Goal: Communication & Community: Answer question/provide support

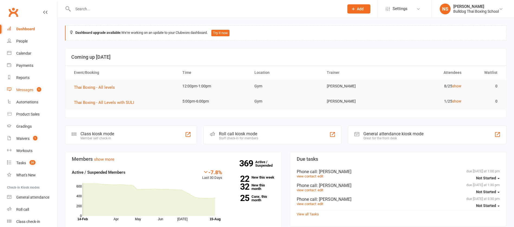
click at [31, 89] on div "Messages" at bounding box center [24, 90] width 17 height 4
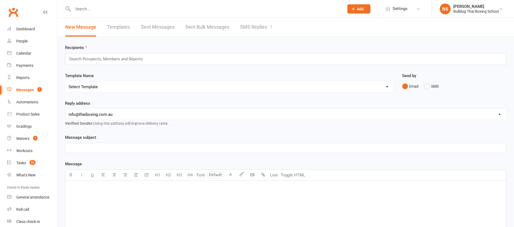
click at [255, 27] on link "SMS Replies 1" at bounding box center [256, 27] width 32 height 19
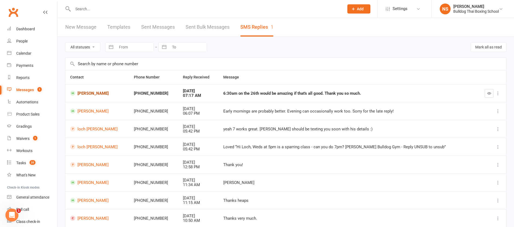
click at [86, 93] on link "Will Matheson" at bounding box center [97, 93] width 54 height 5
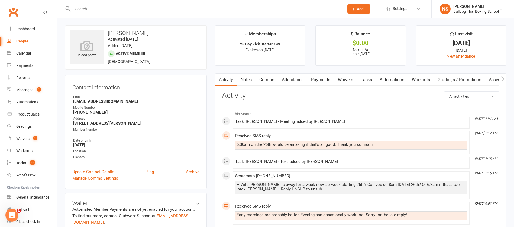
click at [266, 76] on link "Comms" at bounding box center [266, 80] width 22 height 12
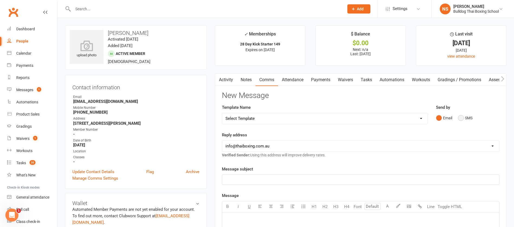
click at [464, 117] on button "SMS" at bounding box center [465, 118] width 15 height 10
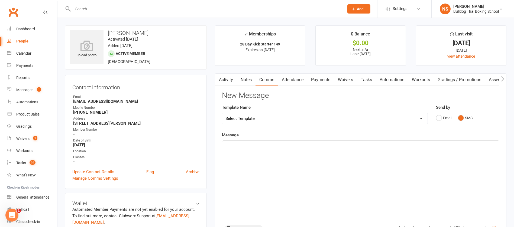
click at [260, 157] on div "﻿" at bounding box center [360, 181] width 277 height 81
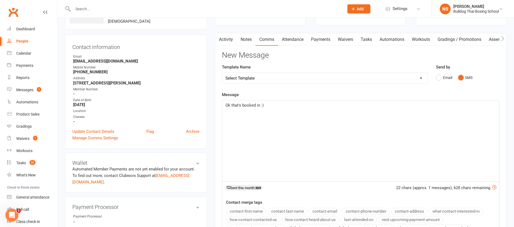
scroll to position [122, 0]
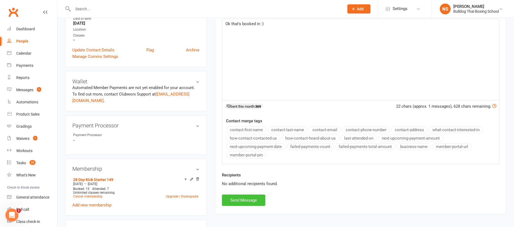
click at [242, 200] on button "Send Message" at bounding box center [243, 200] width 43 height 11
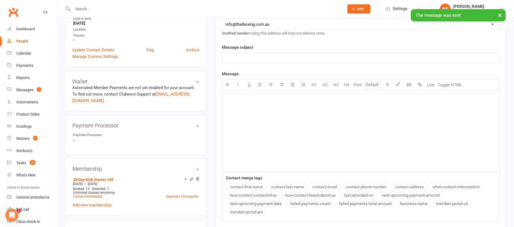
scroll to position [0, 0]
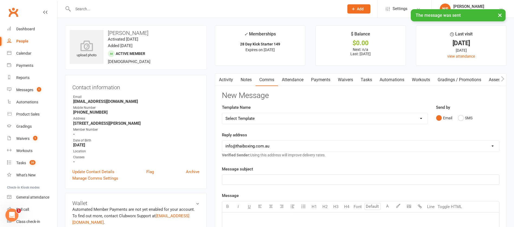
click at [366, 78] on link "Tasks" at bounding box center [366, 80] width 19 height 12
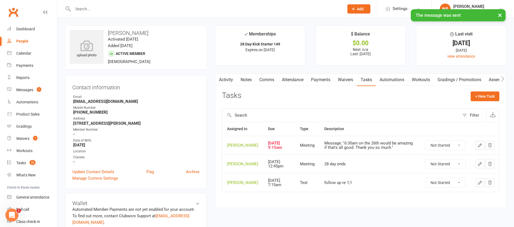
drag, startPoint x: 461, startPoint y: 148, endPoint x: 459, endPoint y: 152, distance: 4.0
click at [460, 149] on select "Not Started In Progress Waiting Complete" at bounding box center [445, 145] width 40 height 9
click at [425, 145] on select "Not Started In Progress Waiting Complete" at bounding box center [445, 145] width 40 height 9
select select "unstarted"
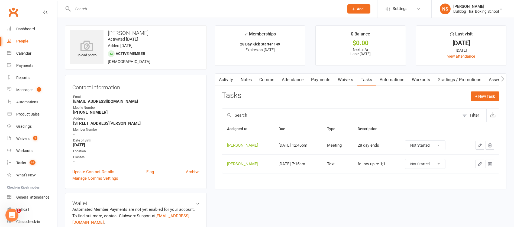
click at [478, 163] on icon "button" at bounding box center [479, 164] width 5 height 5
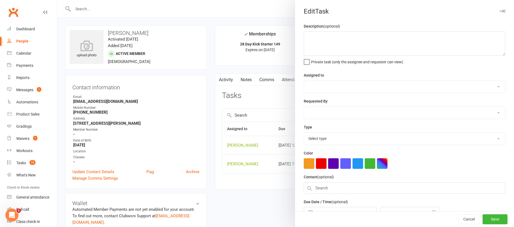
type textarea "follow up re 1;1"
select select "12940"
type input "25 Aug 2025"
type input "7:15am"
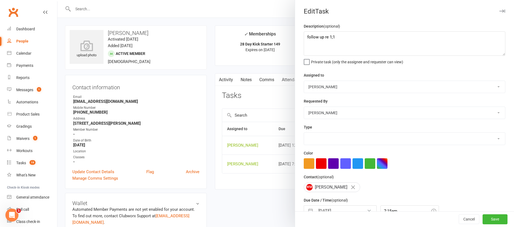
select select "13825"
drag, startPoint x: 341, startPoint y: 40, endPoint x: 296, endPoint y: 31, distance: 44.9
click at [297, 32] on div "Description (optional) follow up re 1;1 Private task (only the assignee and req…" at bounding box center [404, 132] width 219 height 218
type textarea "1;1 reminder"
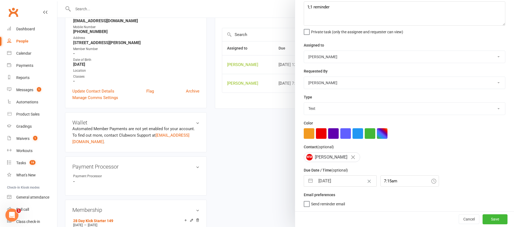
scroll to position [81, 0]
click at [344, 182] on input "25 Aug 2025" at bounding box center [345, 181] width 61 height 11
select select "6"
select select "2025"
select select "7"
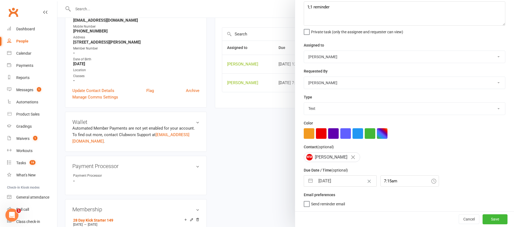
select select "2025"
select select "8"
select select "2025"
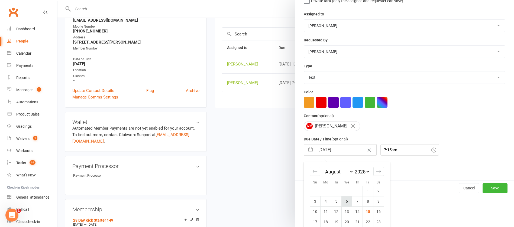
scroll to position [90, 0]
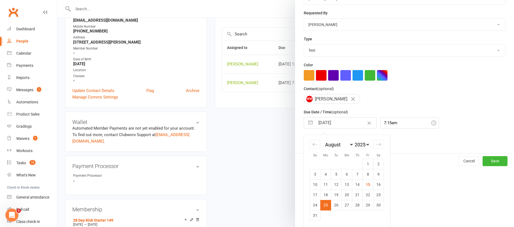
click at [322, 206] on td "25" at bounding box center [325, 205] width 11 height 10
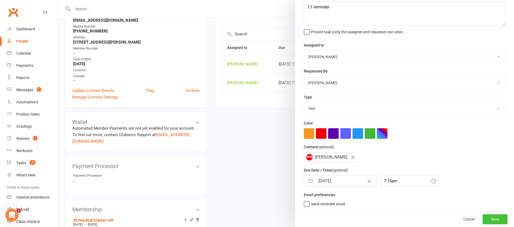
click at [485, 218] on button "Save" at bounding box center [494, 219] width 25 height 10
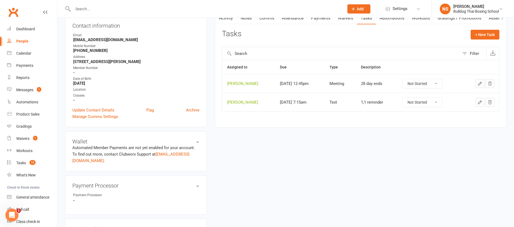
scroll to position [0, 0]
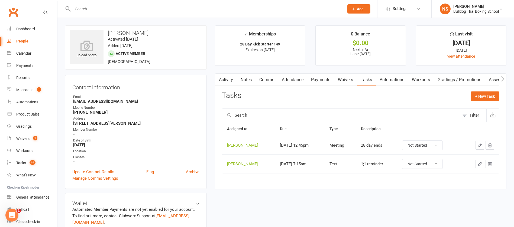
click at [242, 79] on link "Notes" at bounding box center [246, 80] width 19 height 12
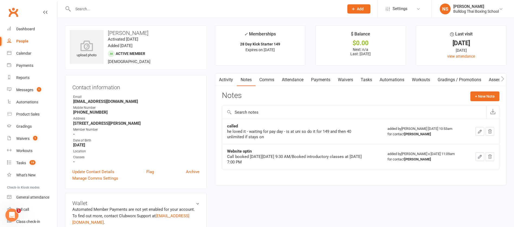
click at [222, 77] on link "Activity" at bounding box center [226, 80] width 22 height 12
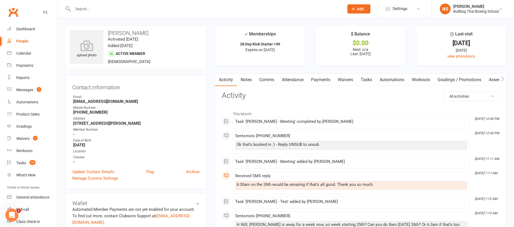
click at [249, 79] on link "Notes" at bounding box center [246, 80] width 19 height 12
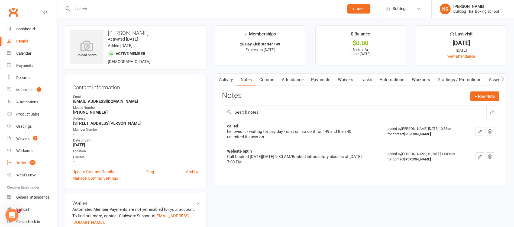
click at [22, 164] on div "Tasks" at bounding box center [21, 163] width 10 height 4
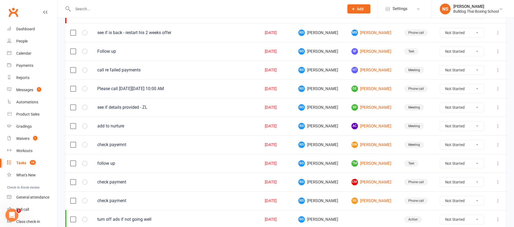
scroll to position [253, 0]
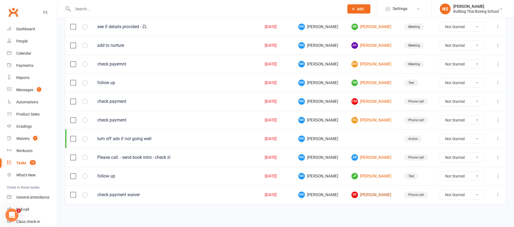
click at [363, 197] on link "SR Sarah Randall" at bounding box center [372, 195] width 43 height 6
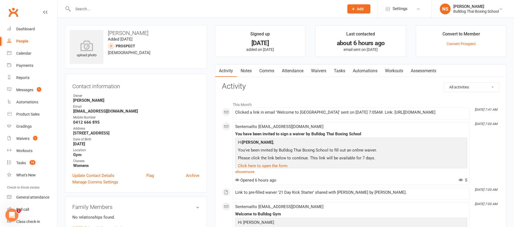
click at [271, 69] on link "Comms" at bounding box center [266, 71] width 22 height 12
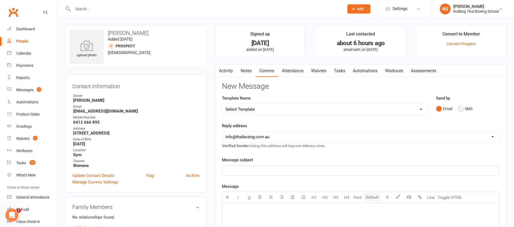
click at [459, 107] on button "SMS" at bounding box center [465, 109] width 15 height 10
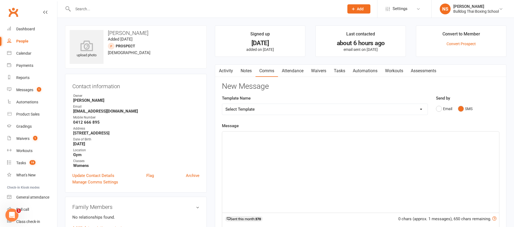
drag, startPoint x: 260, startPoint y: 141, endPoint x: 266, endPoint y: 136, distance: 7.5
click at [262, 138] on div "﻿" at bounding box center [360, 172] width 277 height 81
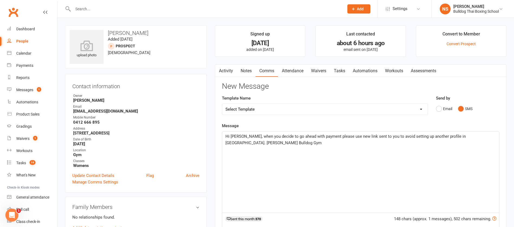
click at [349, 135] on span "Hi Sarah, when you decide to go ahead with payment please use new link sent to …" at bounding box center [345, 139] width 241 height 11
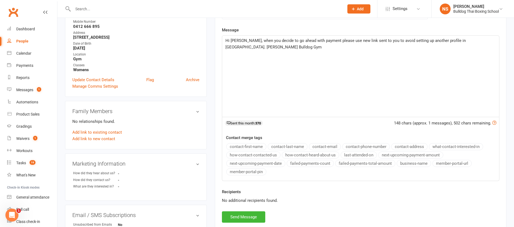
scroll to position [122, 0]
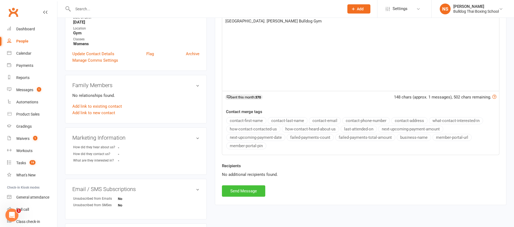
click at [238, 191] on button "Send Message" at bounding box center [243, 190] width 43 height 11
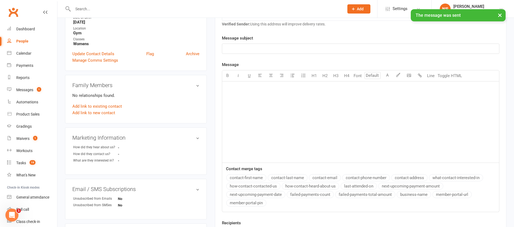
scroll to position [0, 0]
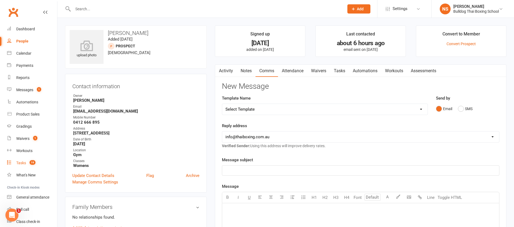
click at [21, 162] on div "Tasks" at bounding box center [21, 163] width 10 height 4
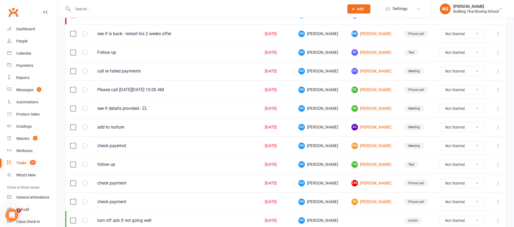
scroll to position [171, 0]
click at [363, 145] on link "dW david Worley" at bounding box center [372, 145] width 43 height 6
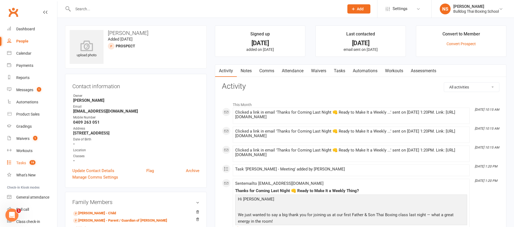
click at [25, 161] on div "Tasks" at bounding box center [21, 163] width 10 height 4
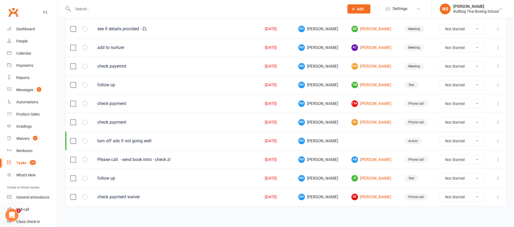
scroll to position [253, 0]
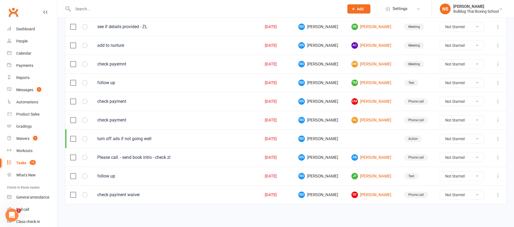
click at [498, 195] on icon at bounding box center [497, 194] width 5 height 5
click at [355, 194] on link "SR Sarah Randall" at bounding box center [372, 195] width 43 height 6
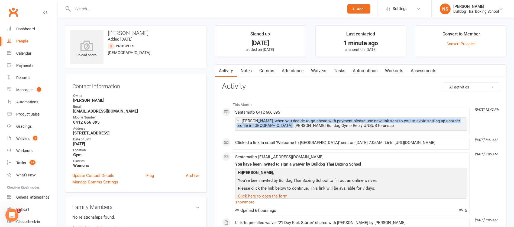
drag, startPoint x: 288, startPoint y: 124, endPoint x: 254, endPoint y: 119, distance: 34.3
click at [254, 119] on div "Hi Sarah, when you decide to go ahead with payment please use new link sent to …" at bounding box center [350, 123] width 229 height 9
copy div "when you decide to go ahead with payment please use new link sent to you to avo…"
click at [23, 162] on div "Tasks" at bounding box center [21, 163] width 10 height 4
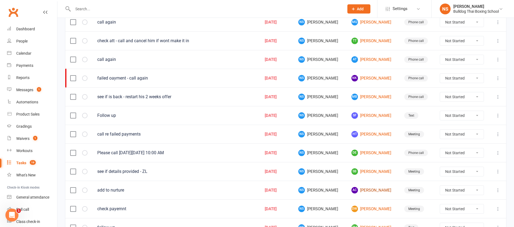
scroll to position [122, 0]
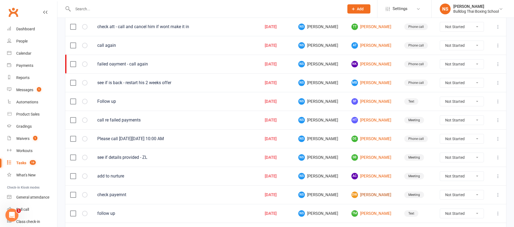
click at [354, 197] on link "dW david Worley" at bounding box center [372, 195] width 43 height 6
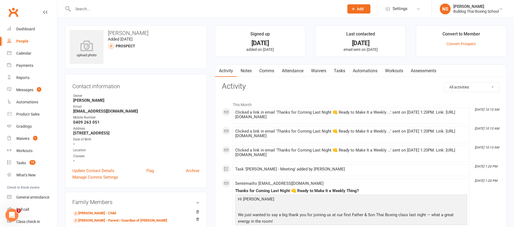
click at [269, 70] on link "Comms" at bounding box center [266, 71] width 22 height 12
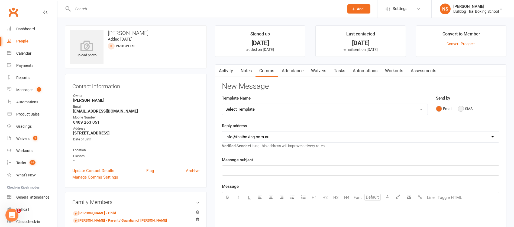
click at [461, 107] on button "SMS" at bounding box center [465, 109] width 15 height 10
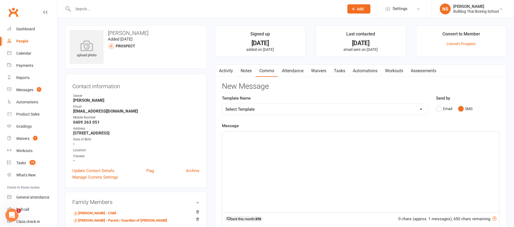
click at [245, 135] on p "﻿" at bounding box center [360, 136] width 270 height 6
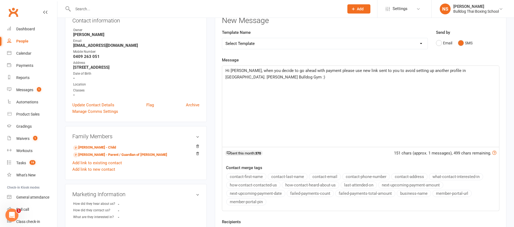
scroll to position [122, 0]
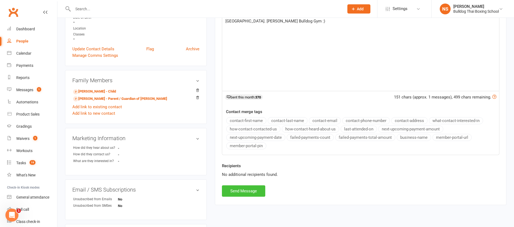
click at [239, 189] on button "Send Message" at bounding box center [243, 190] width 43 height 11
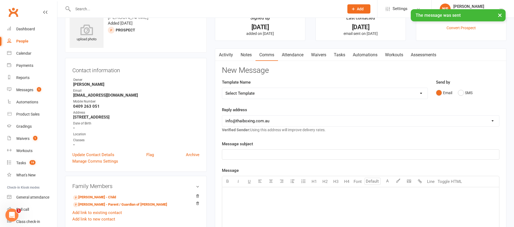
scroll to position [0, 0]
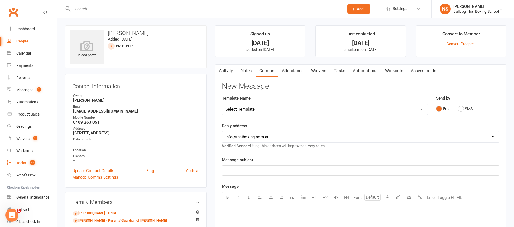
click at [21, 159] on link "Tasks 19" at bounding box center [32, 163] width 50 height 12
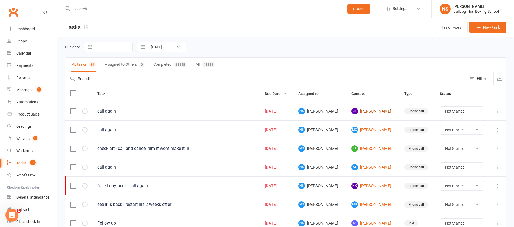
click at [354, 109] on link "JB Julian Broudou" at bounding box center [372, 111] width 43 height 6
